Goal: Information Seeking & Learning: Learn about a topic

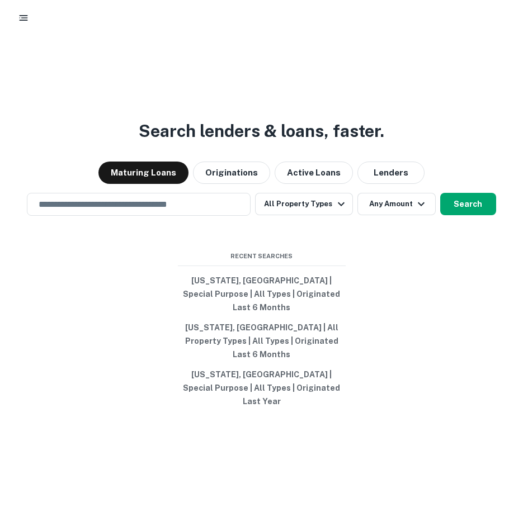
click at [313, 184] on button "Active Loans" at bounding box center [313, 173] width 78 height 22
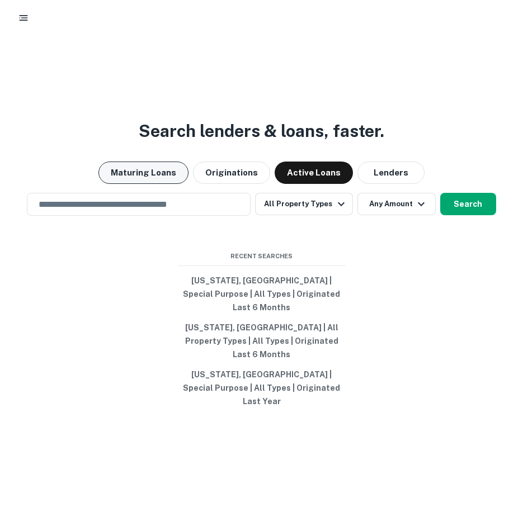
click at [148, 184] on button "Maturing Loans" at bounding box center [143, 173] width 90 height 22
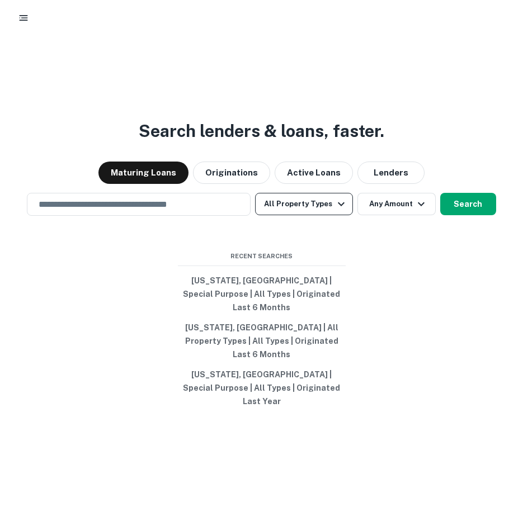
click at [300, 215] on button "All Property Types" at bounding box center [303, 204] width 97 height 22
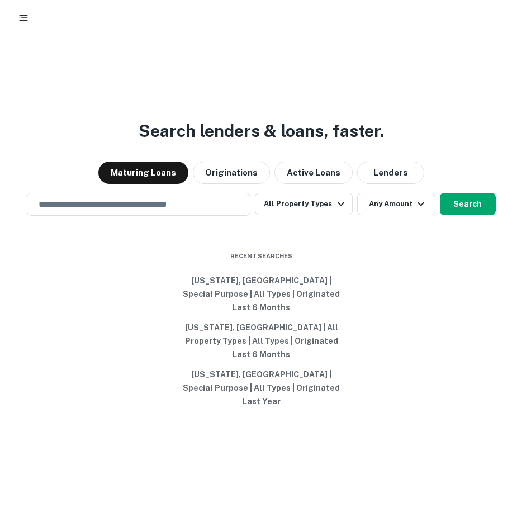
click at [430, 511] on div at bounding box center [261, 512] width 523 height 0
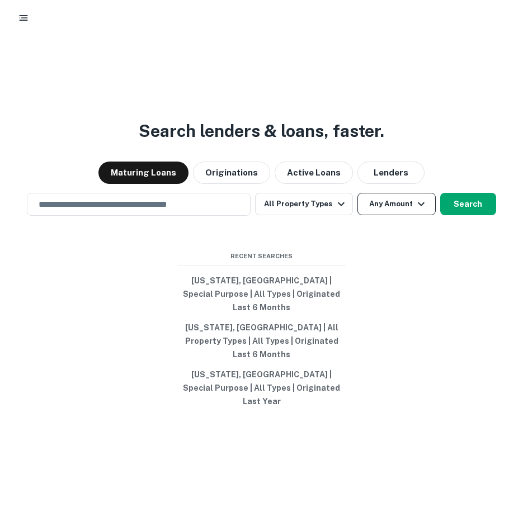
click at [414, 211] on icon "button" at bounding box center [420, 203] width 13 height 13
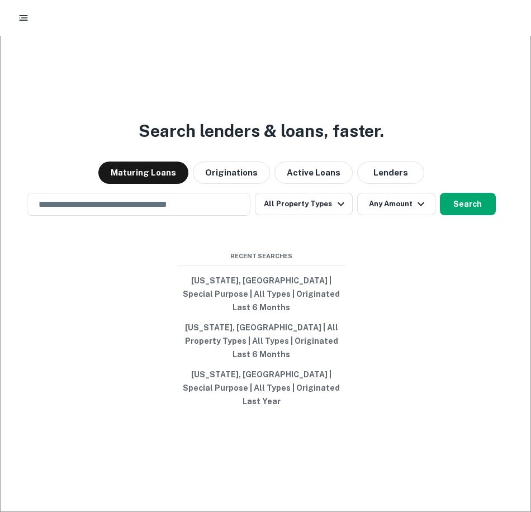
type input "*******"
click at [187, 511] on div at bounding box center [261, 512] width 523 height 0
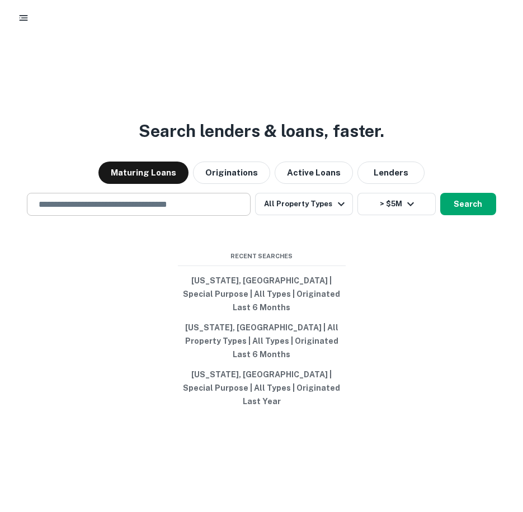
click at [141, 211] on input "text" at bounding box center [138, 204] width 213 height 13
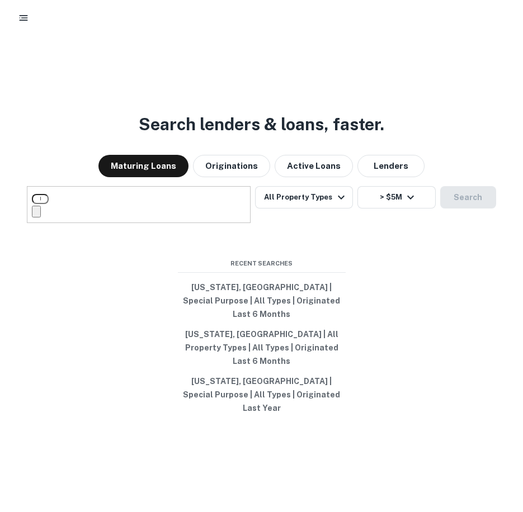
click at [49, 204] on input "**********" at bounding box center [40, 199] width 17 height 10
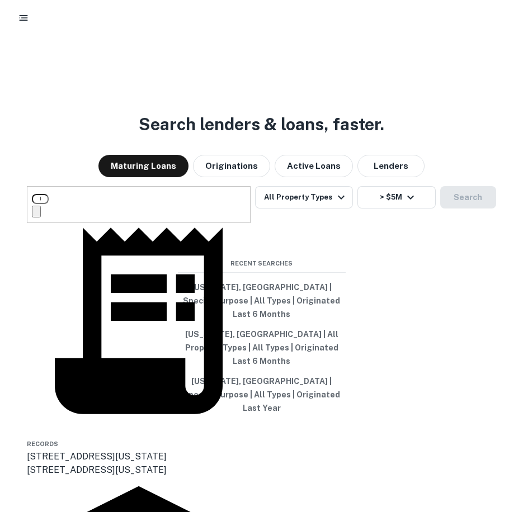
type input "**********"
click at [325, 283] on div "Recent Searches South Carolina, USA | Special Purpose | All Types | Originated …" at bounding box center [262, 339] width 168 height 160
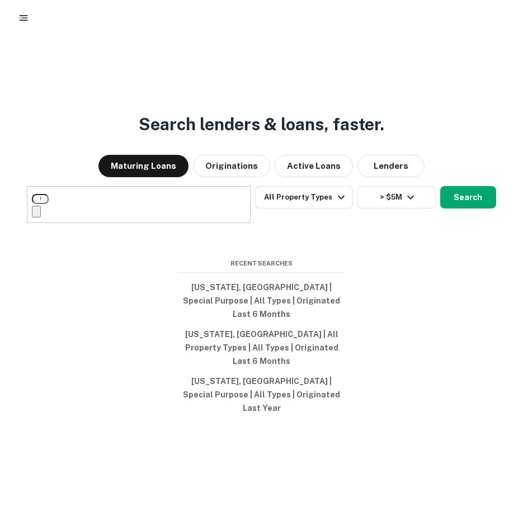
click at [49, 204] on input "**********" at bounding box center [40, 199] width 17 height 10
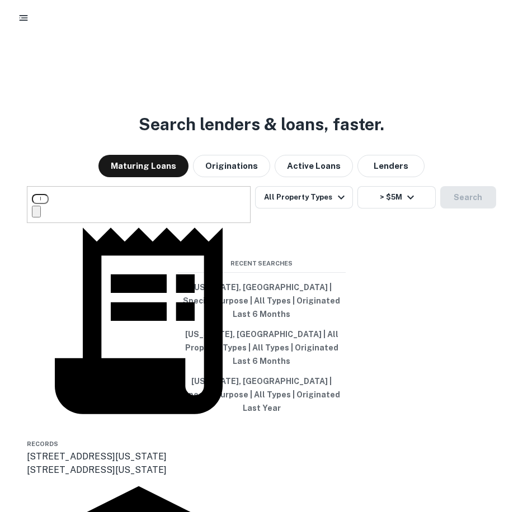
click at [49, 204] on input "**********" at bounding box center [40, 199] width 17 height 10
click at [324, 208] on button "All Property Types" at bounding box center [303, 197] width 97 height 22
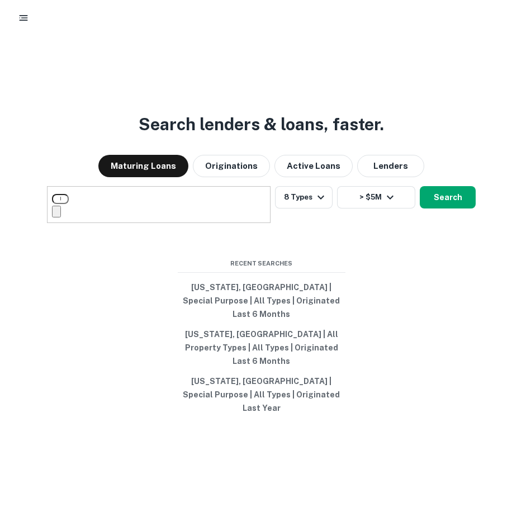
click at [439, 511] on div at bounding box center [261, 512] width 523 height 0
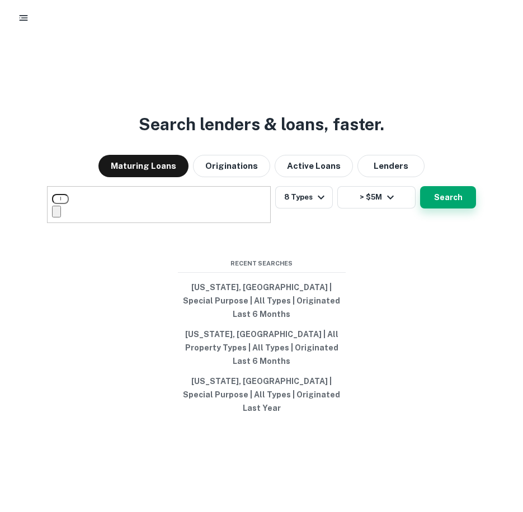
click at [444, 208] on button "Search" at bounding box center [448, 197] width 56 height 22
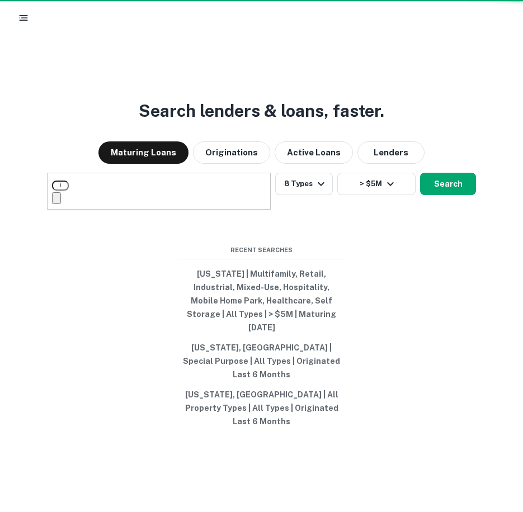
drag, startPoint x: 69, startPoint y: 198, endPoint x: 58, endPoint y: 198, distance: 11.2
click at [69, 191] on input "**********" at bounding box center [60, 186] width 17 height 10
click at [56, 201] on icon "Clear" at bounding box center [56, 201] width 0 height 0
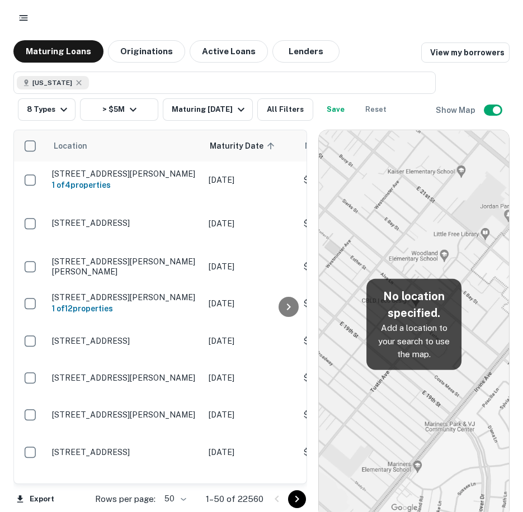
click at [424, 316] on h5 "No location specified." at bounding box center [413, 305] width 77 height 34
click at [387, 400] on img at bounding box center [414, 324] width 190 height 388
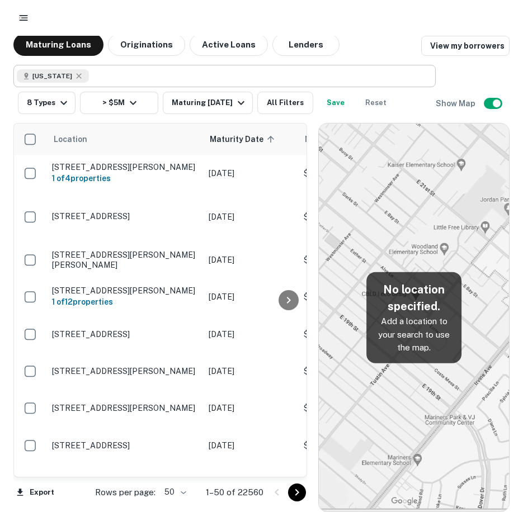
click at [115, 77] on input "text" at bounding box center [259, 76] width 341 height 16
type input "**********"
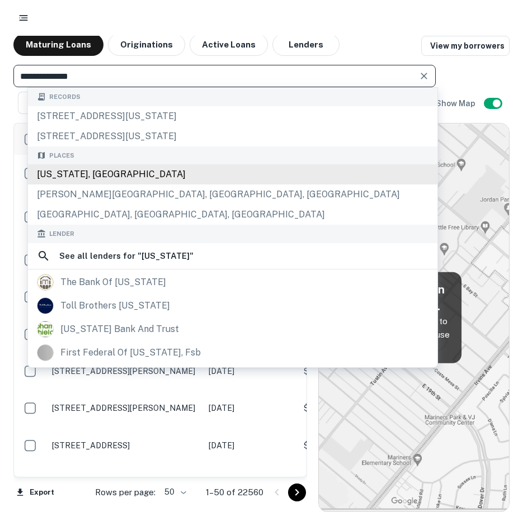
click at [106, 173] on div "[US_STATE], [GEOGRAPHIC_DATA]" at bounding box center [232, 174] width 409 height 20
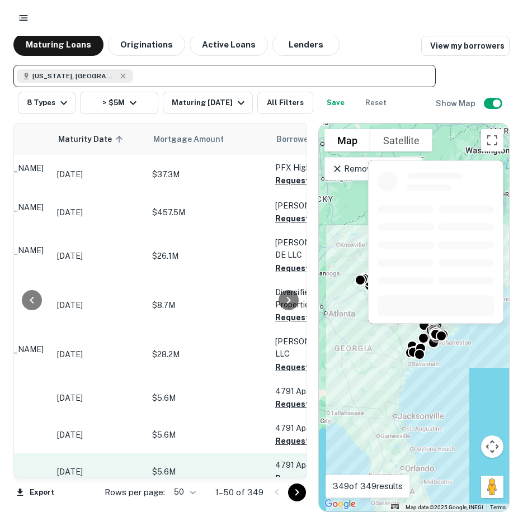
scroll to position [0, 142]
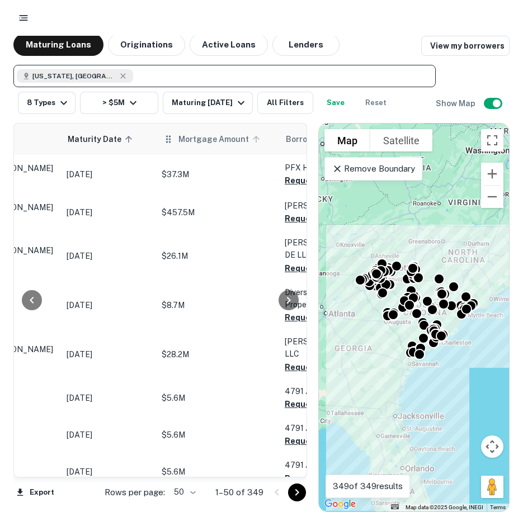
click at [192, 137] on span "Mortgage Amount" at bounding box center [220, 138] width 85 height 13
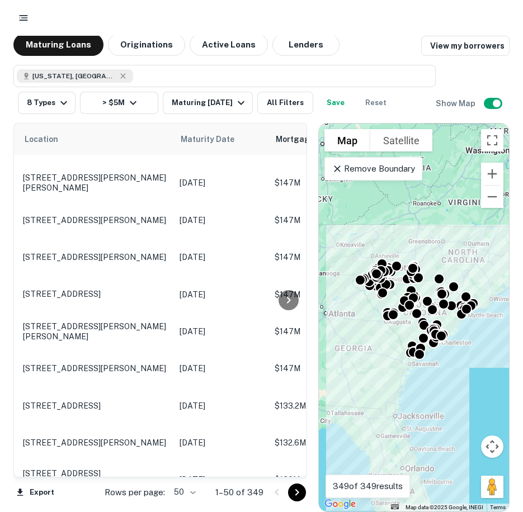
scroll to position [1603, 0]
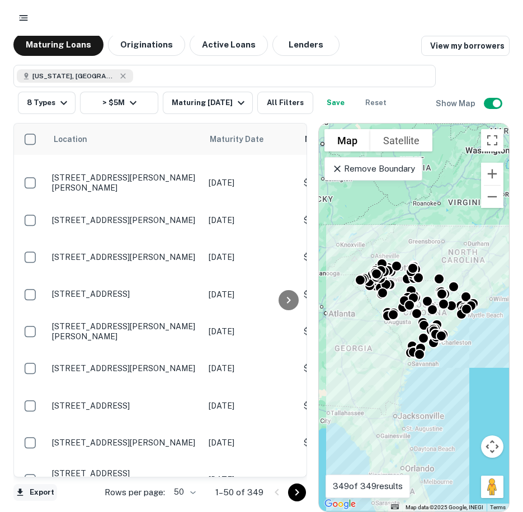
click at [41, 492] on button "Export" at bounding box center [35, 492] width 44 height 17
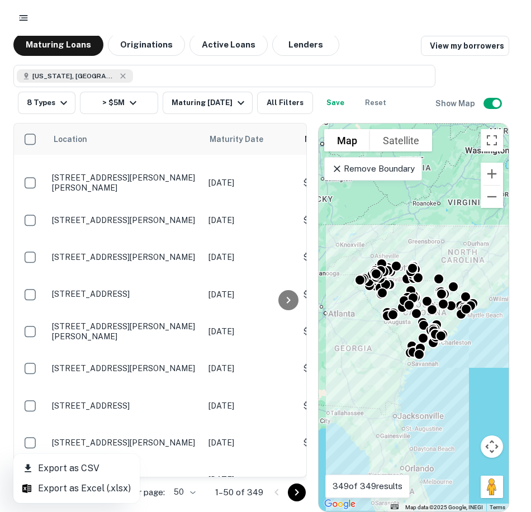
click at [63, 488] on li "Export as Excel (.xlsx)" at bounding box center [76, 488] width 126 height 20
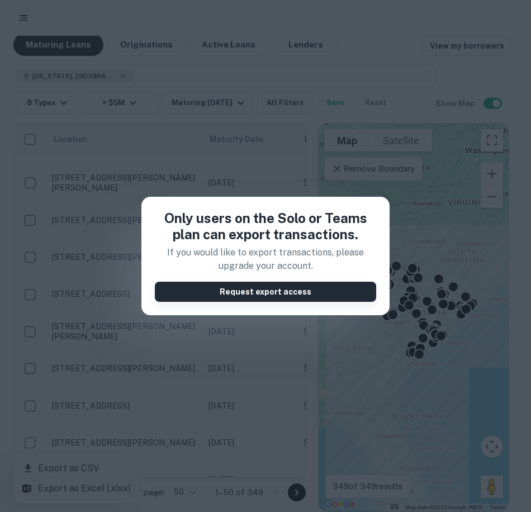
click at [257, 291] on button "Request export access" at bounding box center [265, 292] width 221 height 20
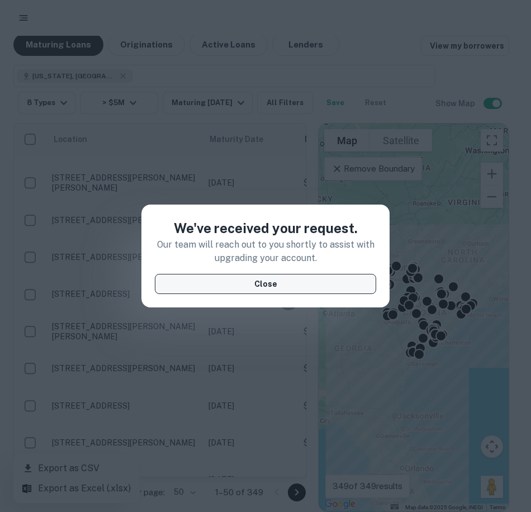
click at [257, 289] on button "Close" at bounding box center [265, 284] width 221 height 20
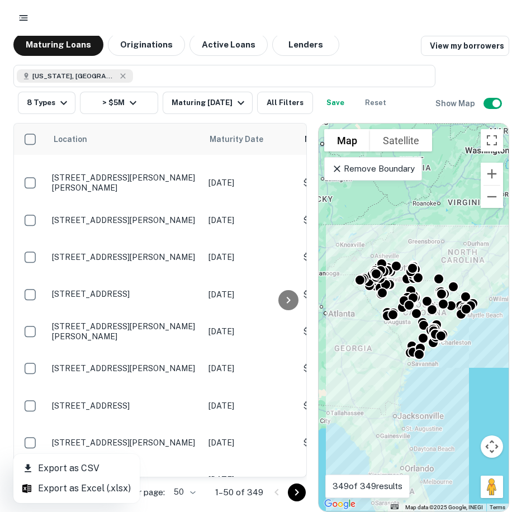
click at [464, 44] on div at bounding box center [265, 256] width 531 height 512
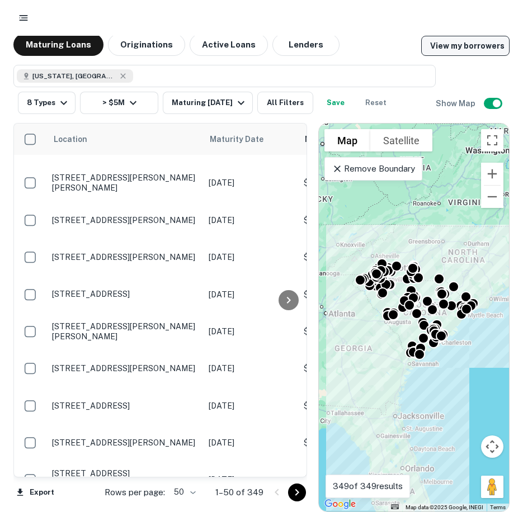
click at [454, 51] on link "View my borrowers" at bounding box center [465, 46] width 88 height 20
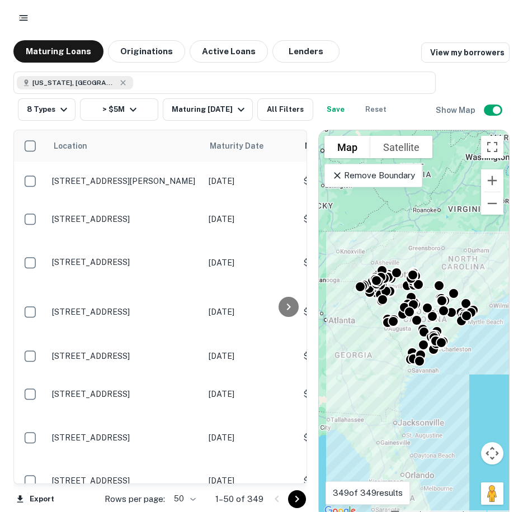
click at [365, 26] on div at bounding box center [261, 18] width 496 height 20
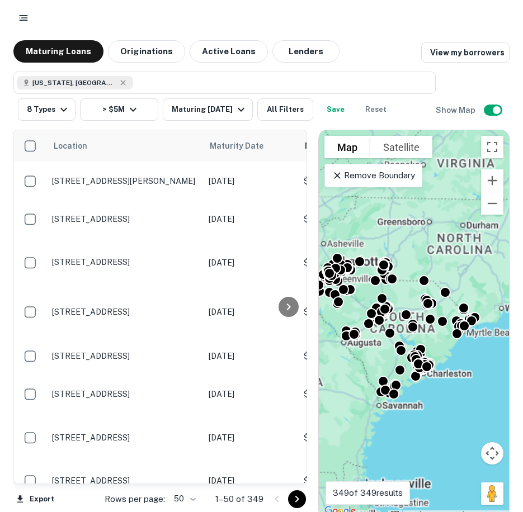
drag, startPoint x: 410, startPoint y: 236, endPoint x: 385, endPoint y: 231, distance: 25.1
click at [409, 229] on div "To activate drag with keyboard, press Alt + Enter. Once in keyboard drag state,…" at bounding box center [414, 324] width 190 height 388
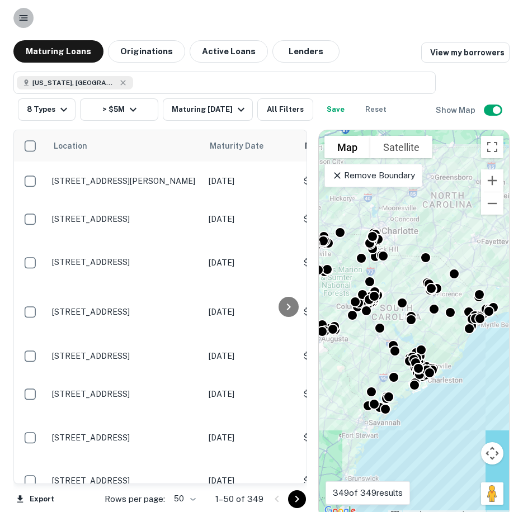
click at [23, 15] on icon "button" at bounding box center [23, 17] width 11 height 11
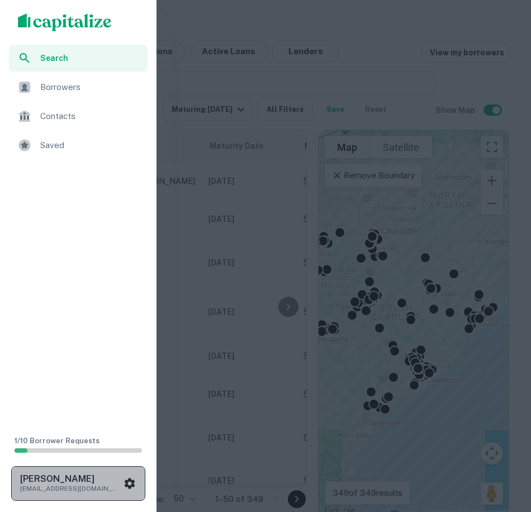
click at [126, 479] on icon "scrollable content" at bounding box center [129, 483] width 13 height 13
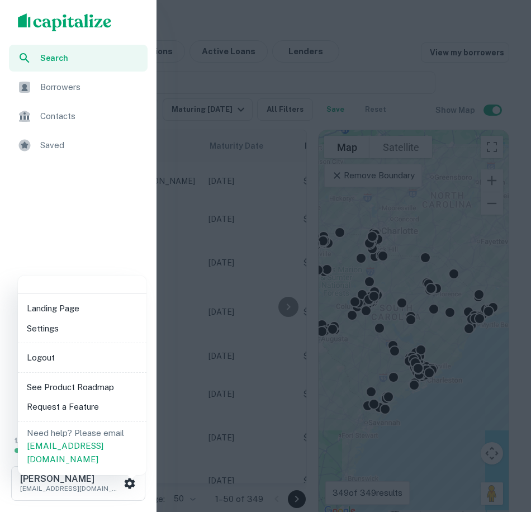
click at [56, 310] on li "Landing Page" at bounding box center [82, 308] width 120 height 20
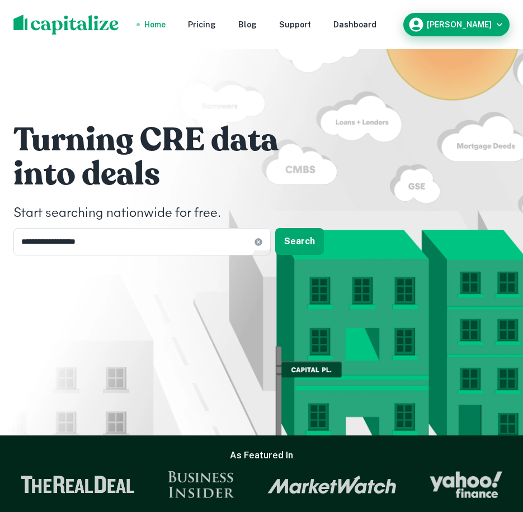
click at [471, 18] on div "[PERSON_NAME]" at bounding box center [455, 24] width 97 height 17
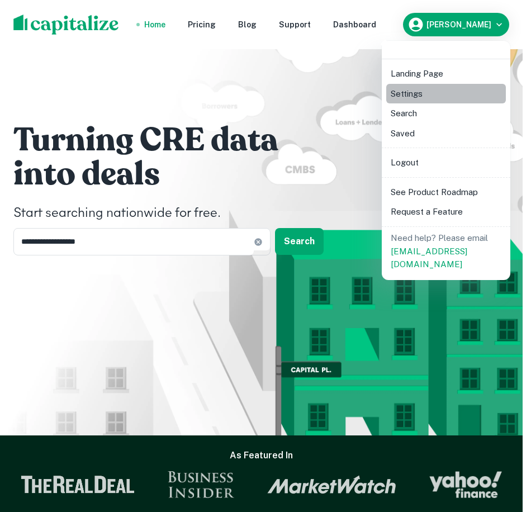
click at [400, 93] on li "Settings" at bounding box center [446, 94] width 120 height 20
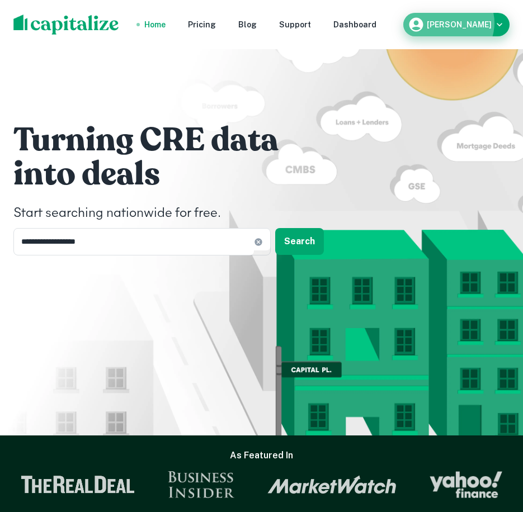
click at [472, 23] on h6 "[PERSON_NAME]" at bounding box center [458, 25] width 65 height 8
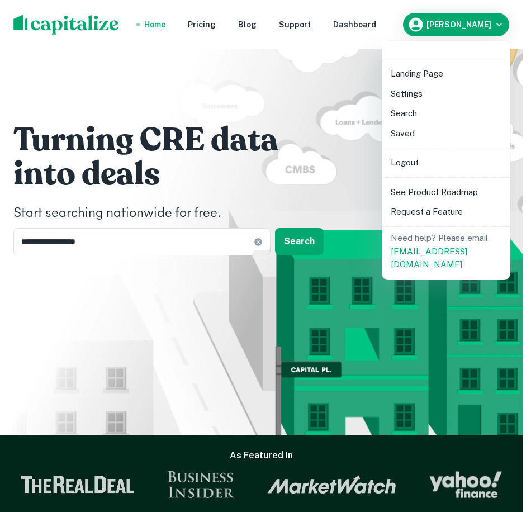
click at [412, 75] on li "Landing Page" at bounding box center [446, 74] width 120 height 20
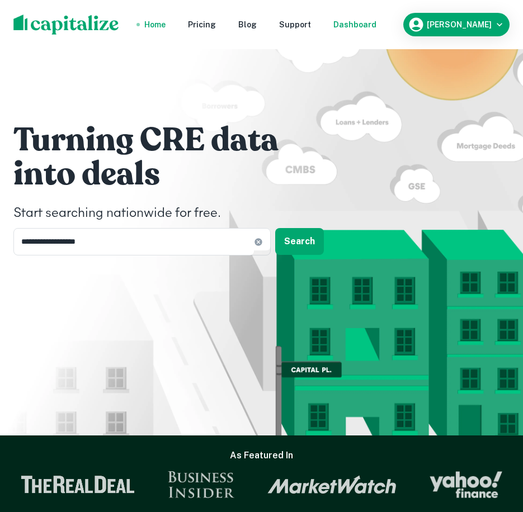
click at [374, 19] on div "Dashboard" at bounding box center [354, 24] width 43 height 12
click at [216, 23] on div "Pricing" at bounding box center [202, 24] width 28 height 12
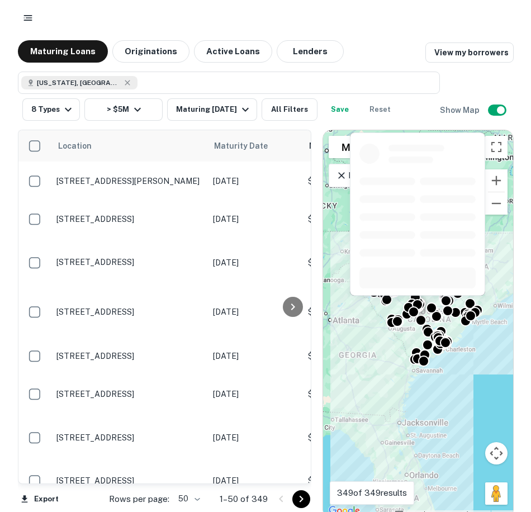
scroll to position [391, 0]
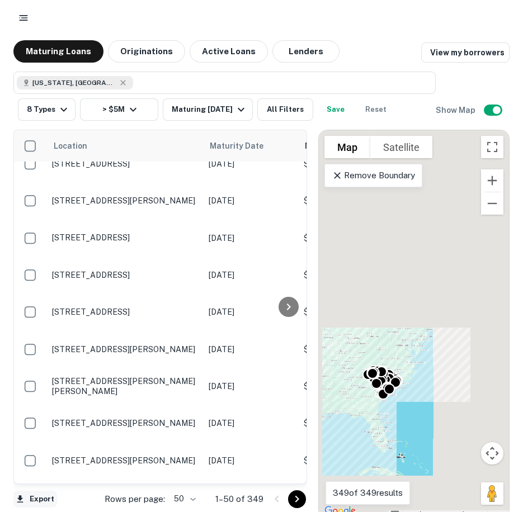
click at [51, 502] on button "Export" at bounding box center [35, 499] width 44 height 17
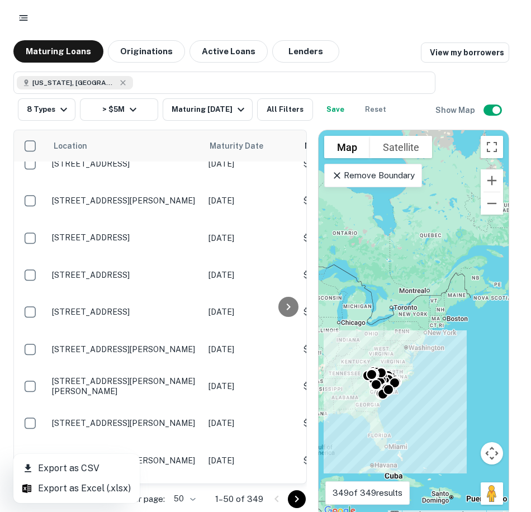
click at [57, 487] on li "Export as Excel (.xlsx)" at bounding box center [76, 488] width 126 height 20
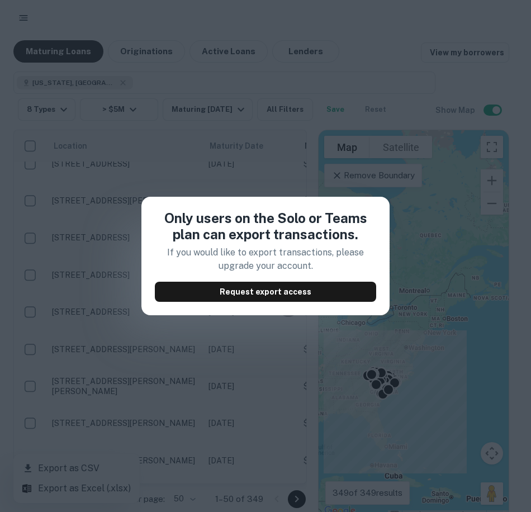
click at [290, 351] on div "Only users on the Solo or Teams plan can export transactions. If you would like…" at bounding box center [265, 256] width 531 height 512
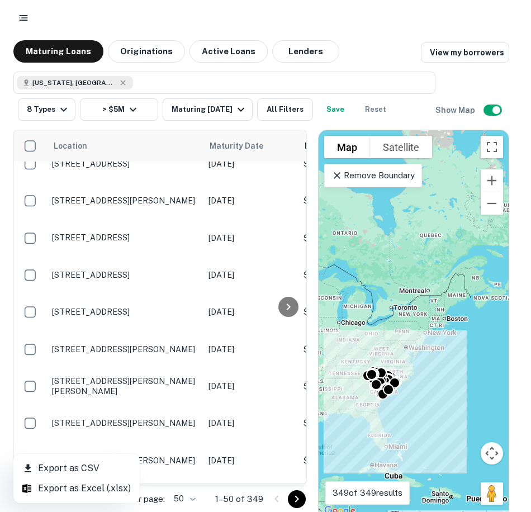
click at [59, 466] on li "Export as CSV" at bounding box center [76, 468] width 126 height 20
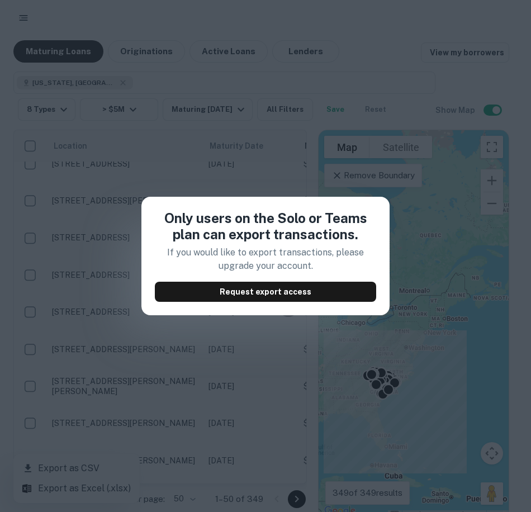
click at [291, 217] on h4 "Only users on the Solo or Teams plan can export transactions." at bounding box center [265, 226] width 221 height 32
click at [295, 367] on div "Only users on the Solo or Teams plan can export transactions. If you would like…" at bounding box center [265, 256] width 531 height 512
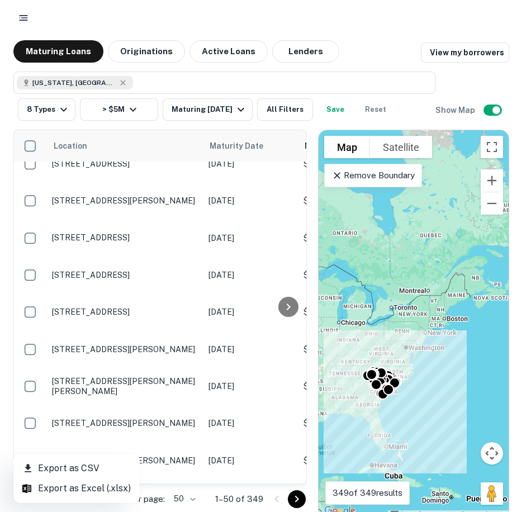
click at [89, 509] on div at bounding box center [265, 256] width 531 height 512
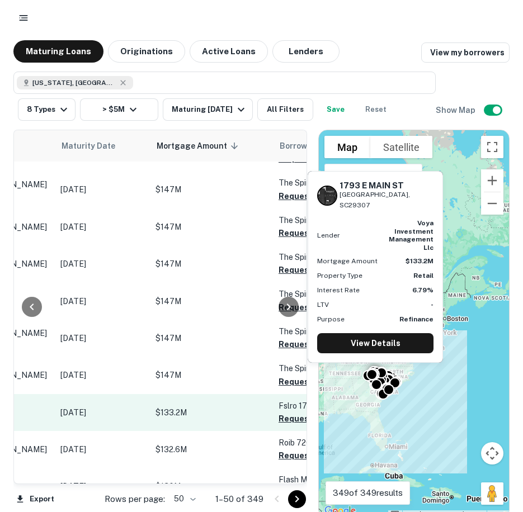
scroll to position [7, 0]
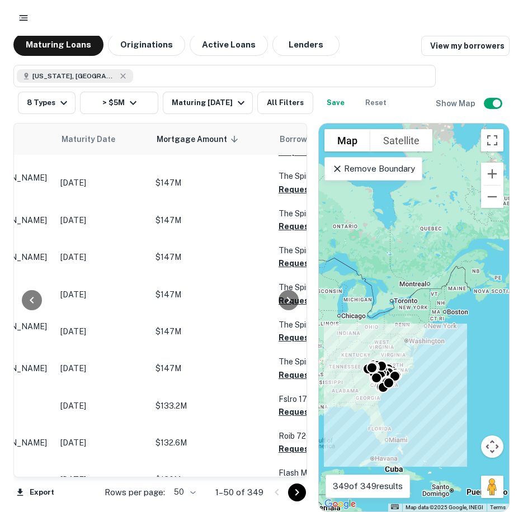
click at [300, 492] on icon "Go to next page" at bounding box center [296, 492] width 13 height 13
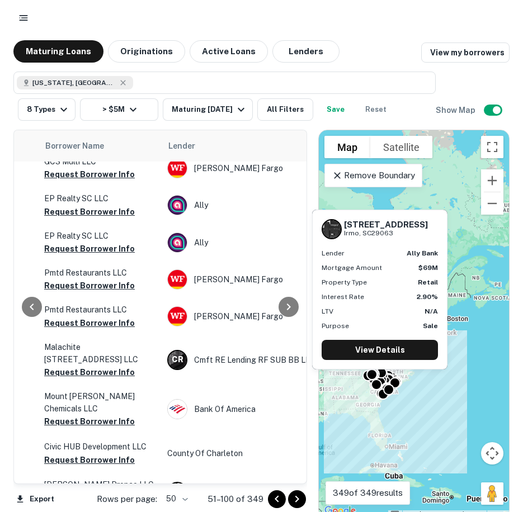
scroll to position [752, 382]
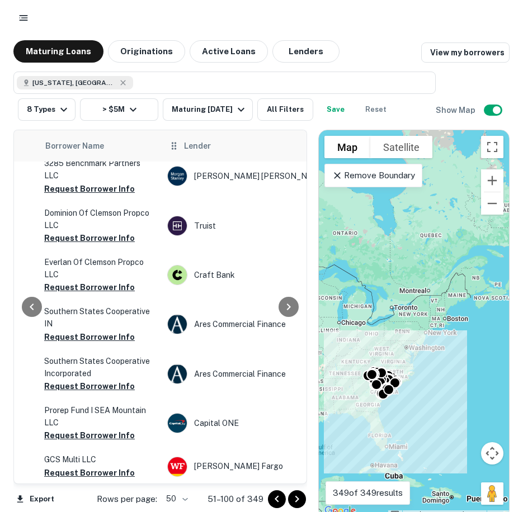
click at [189, 150] on span "Lender" at bounding box center [197, 145] width 27 height 13
click at [192, 146] on span "Lender" at bounding box center [197, 145] width 27 height 13
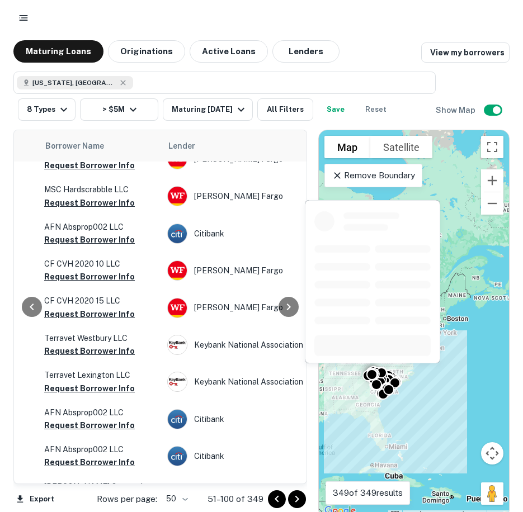
scroll to position [0, 382]
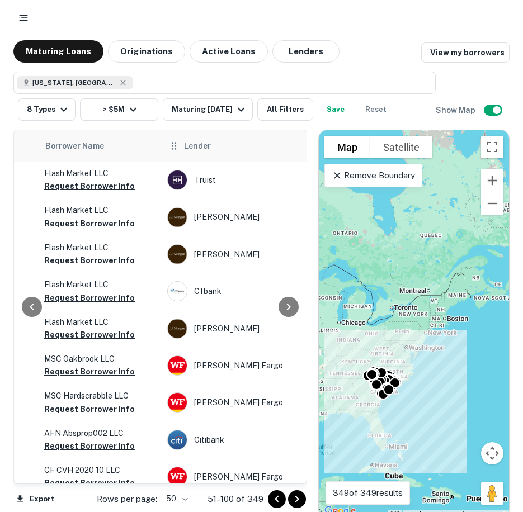
click at [174, 149] on icon at bounding box center [173, 145] width 11 height 13
click at [198, 148] on span "Lender" at bounding box center [197, 145] width 27 height 13
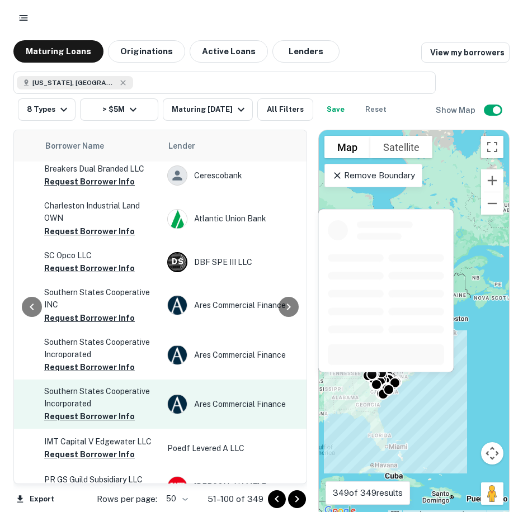
scroll to position [7, 0]
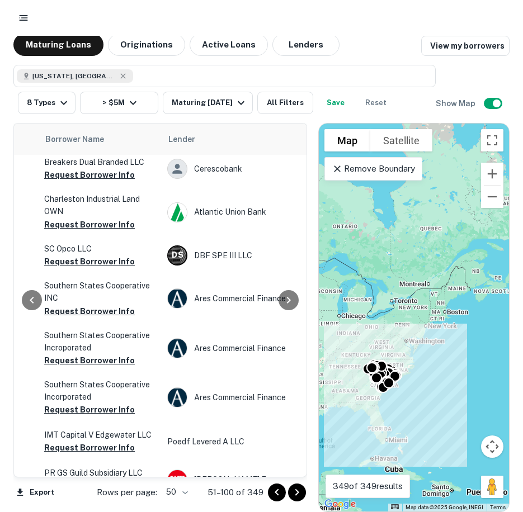
click at [301, 485] on button "Go to next page" at bounding box center [297, 492] width 18 height 18
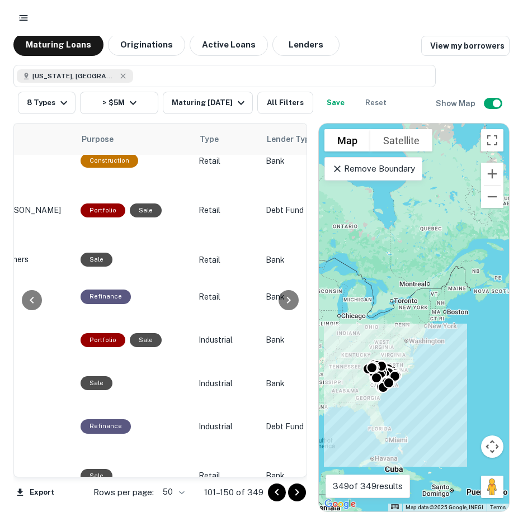
scroll to position [1702, 677]
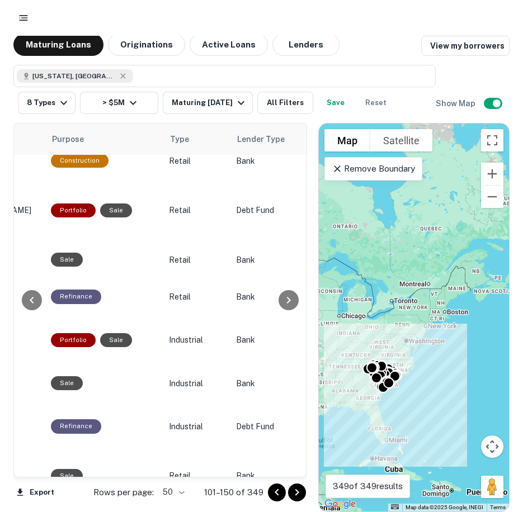
click at [274, 491] on icon "Go to previous page" at bounding box center [276, 492] width 13 height 13
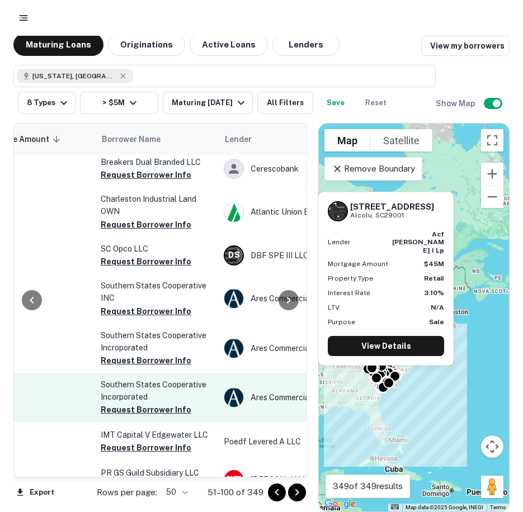
scroll to position [1702, 333]
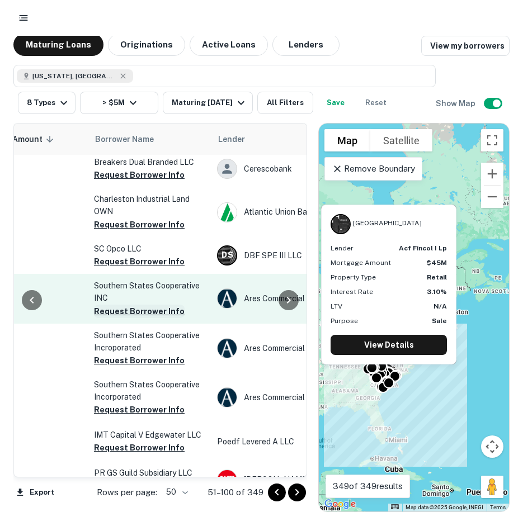
click at [145, 305] on button "Request Borrower Info" at bounding box center [139, 311] width 91 height 13
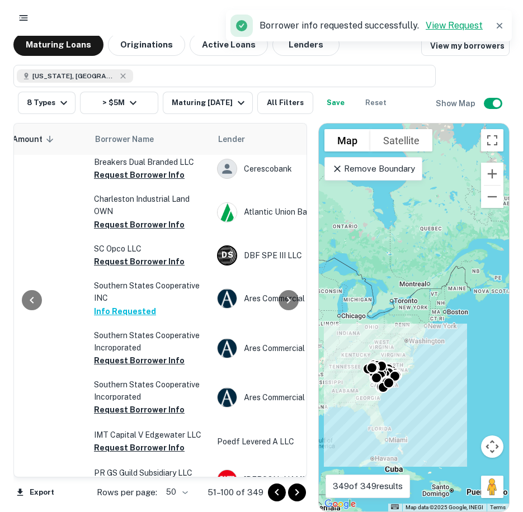
click at [448, 26] on link "View Request" at bounding box center [453, 25] width 57 height 11
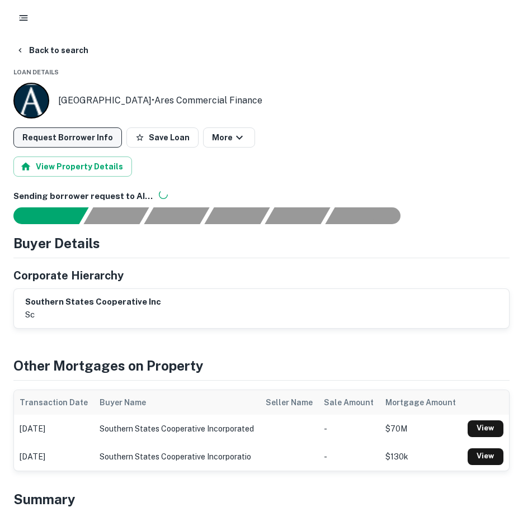
click at [71, 139] on button "Request Borrower Info" at bounding box center [67, 137] width 108 height 20
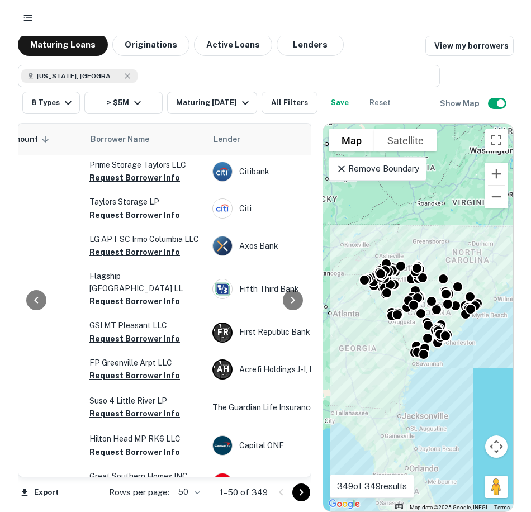
scroll to position [933, 335]
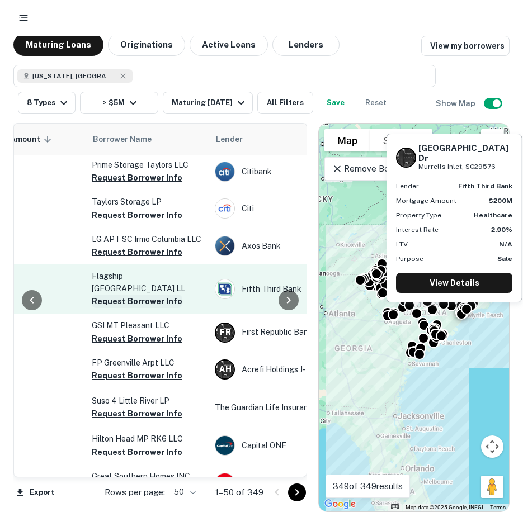
click at [120, 295] on button "Request Borrower Info" at bounding box center [137, 301] width 91 height 13
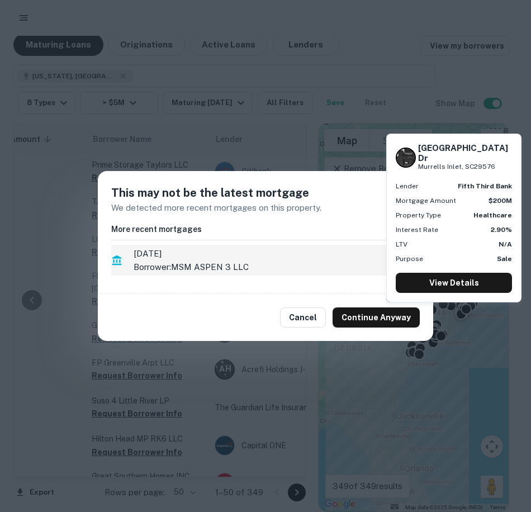
click at [201, 262] on p "Borrower: MSM ASPEN 3 LLC" at bounding box center [277, 266] width 286 height 13
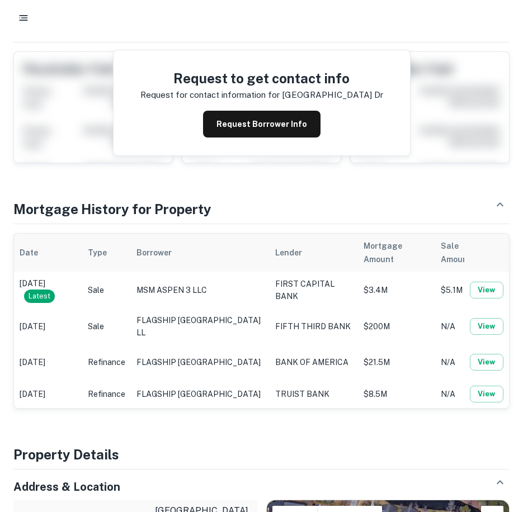
scroll to position [56, 0]
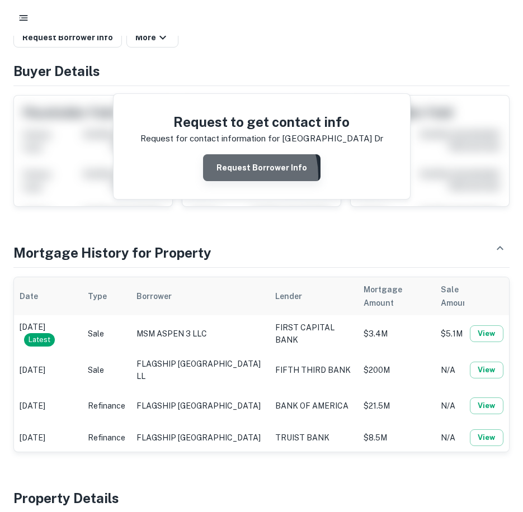
click at [236, 175] on button "Request Borrower Info" at bounding box center [261, 167] width 117 height 27
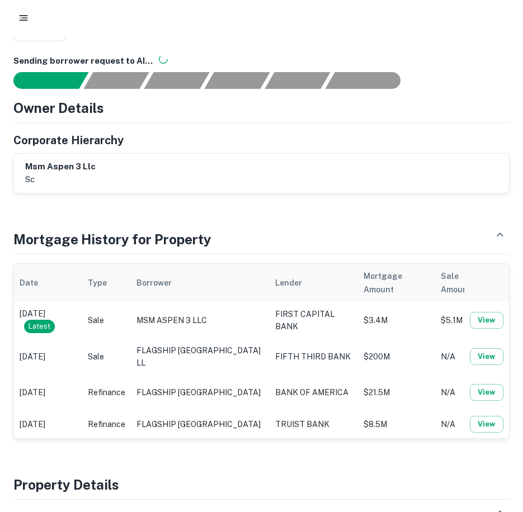
scroll to position [0, 0]
